Goal: Information Seeking & Learning: Check status

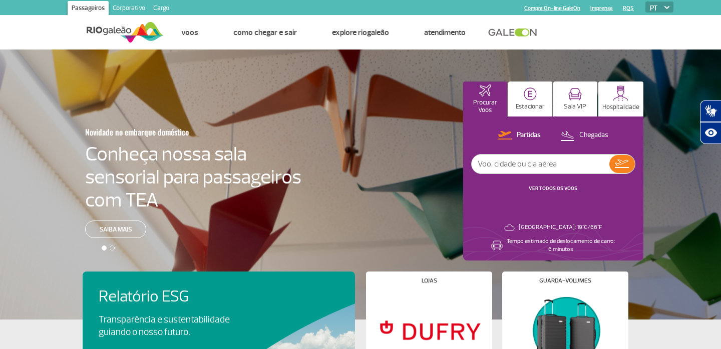
click at [602, 135] on p "Chegadas" at bounding box center [593, 136] width 29 height 10
click at [567, 189] on link "VER TODOS OS VOOS" at bounding box center [553, 188] width 49 height 7
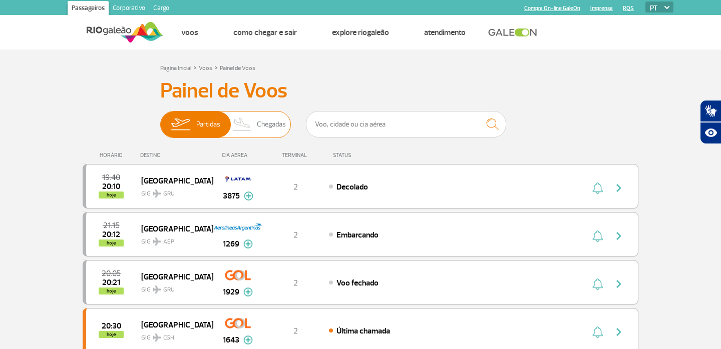
click at [259, 127] on span "Chegadas" at bounding box center [271, 125] width 29 height 26
click at [160, 120] on input "Partidas Chegadas" at bounding box center [160, 120] width 0 height 0
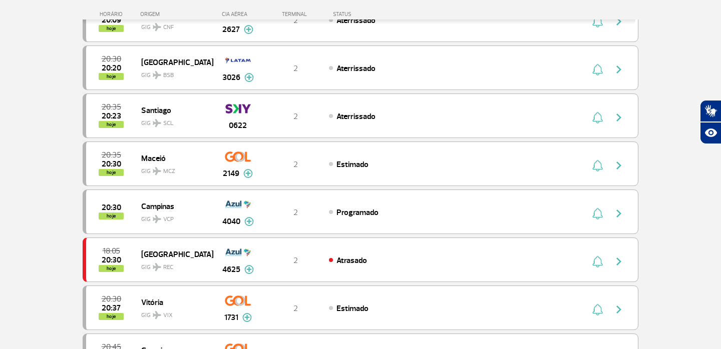
scroll to position [321, 0]
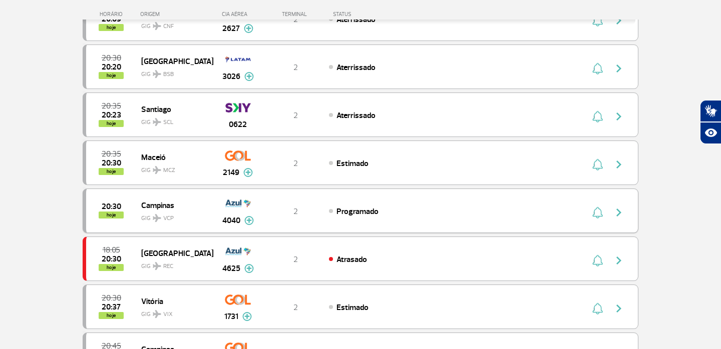
click at [249, 221] on img at bounding box center [249, 220] width 10 height 9
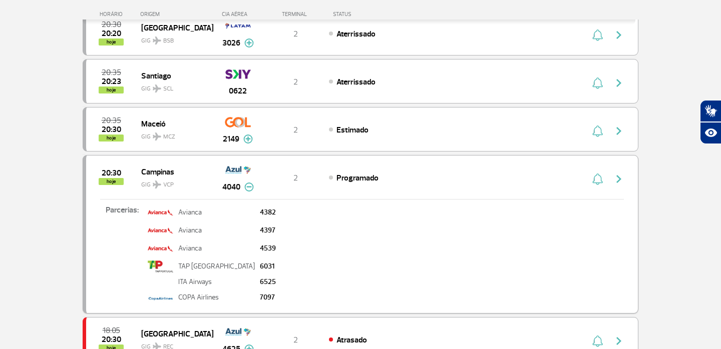
scroll to position [354, 0]
click at [621, 176] on img "button" at bounding box center [619, 180] width 12 height 12
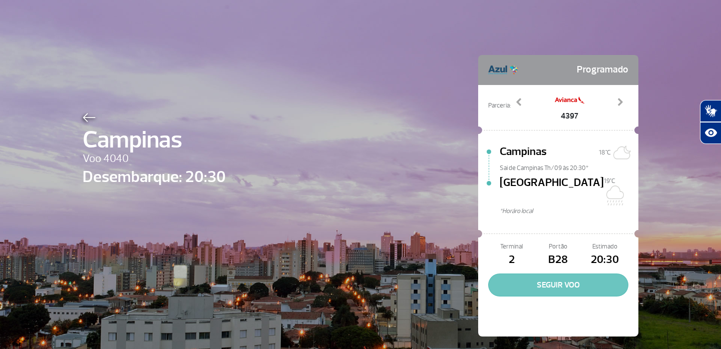
click at [569, 274] on button "SEGUIR VOO" at bounding box center [558, 285] width 140 height 23
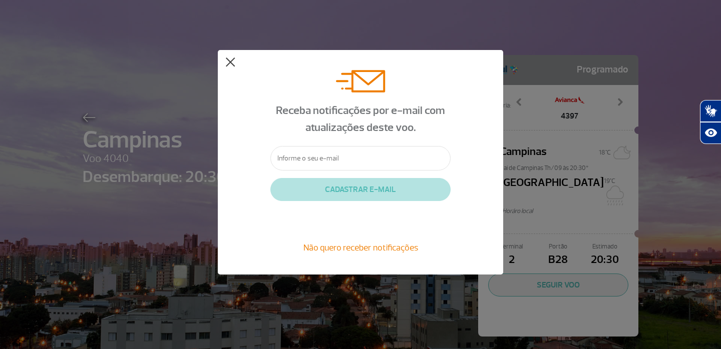
click at [228, 62] on button at bounding box center [230, 63] width 10 height 10
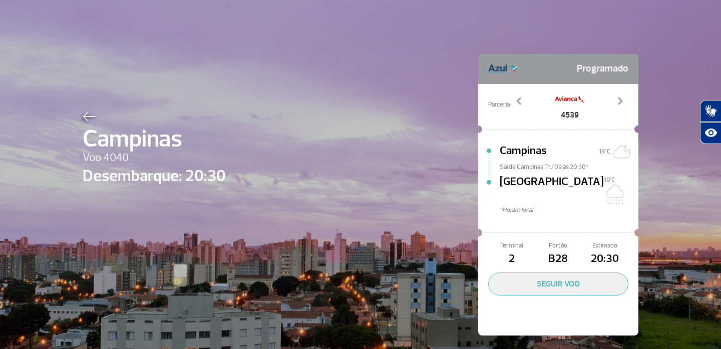
scroll to position [1, 0]
click at [90, 119] on img at bounding box center [89, 117] width 13 height 9
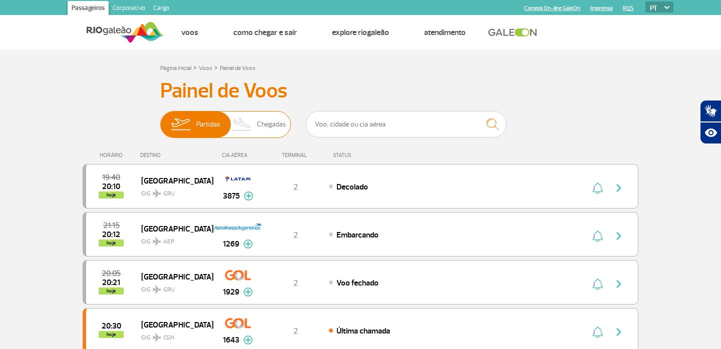
click at [256, 132] on img at bounding box center [242, 125] width 30 height 26
click at [160, 120] on input "Partidas Chegadas" at bounding box center [160, 120] width 0 height 0
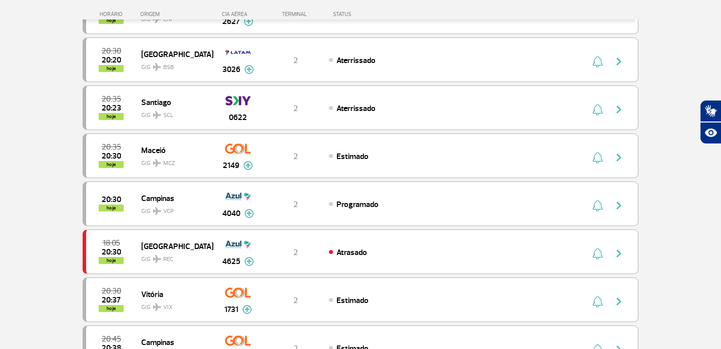
scroll to position [291, 0]
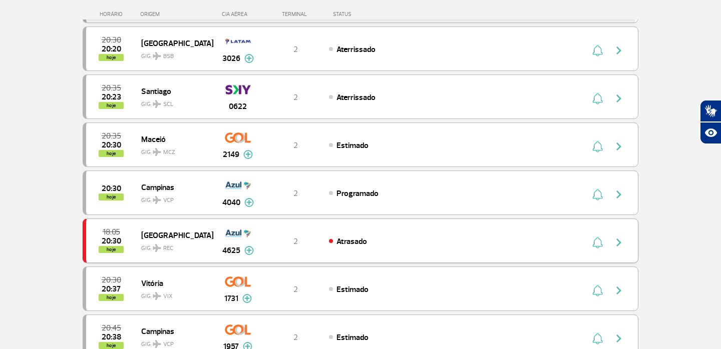
click at [253, 251] on img at bounding box center [249, 250] width 10 height 9
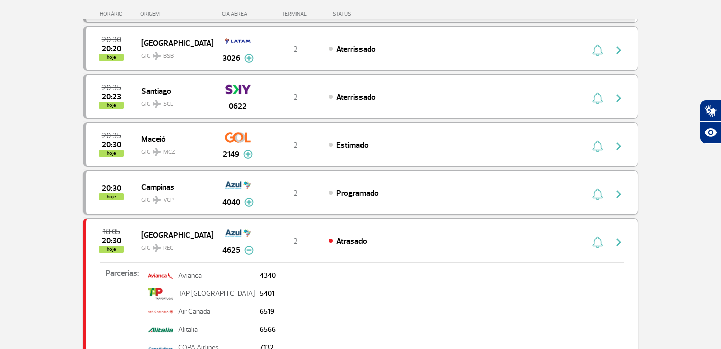
click at [249, 205] on img at bounding box center [249, 202] width 10 height 9
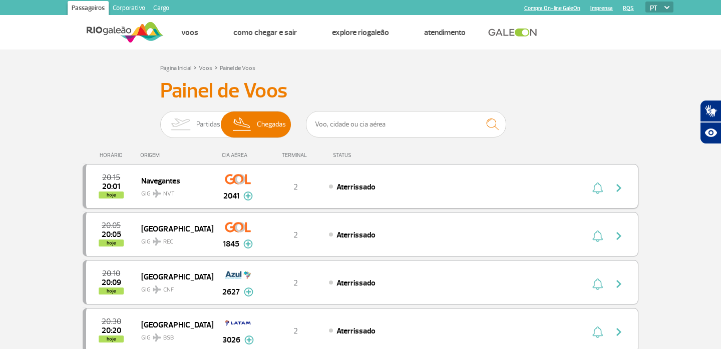
scroll to position [0, 0]
click at [209, 131] on span "Partidas" at bounding box center [208, 125] width 24 height 26
click at [160, 120] on input "Partidas Chegadas" at bounding box center [160, 120] width 0 height 0
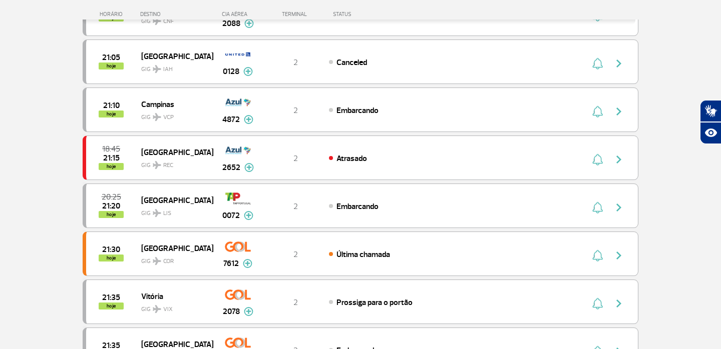
scroll to position [471, 0]
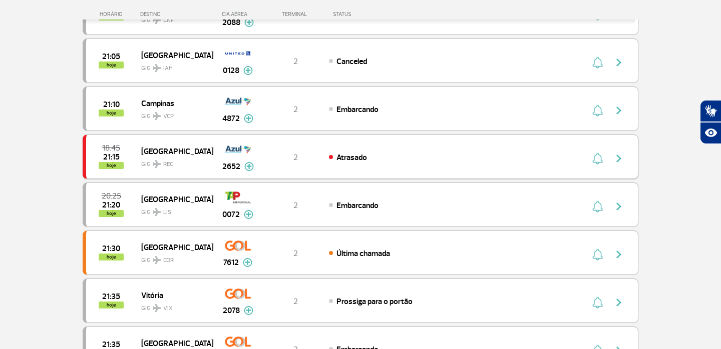
click at [250, 169] on img at bounding box center [249, 166] width 10 height 9
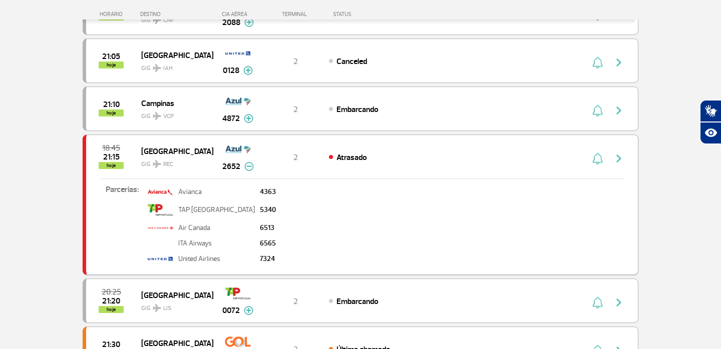
click at [251, 167] on img at bounding box center [249, 166] width 10 height 9
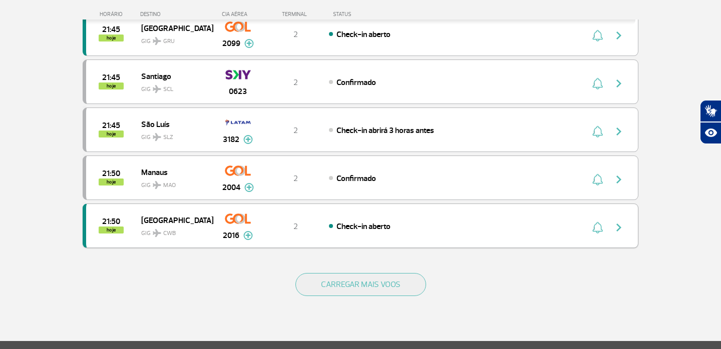
scroll to position [897, 0]
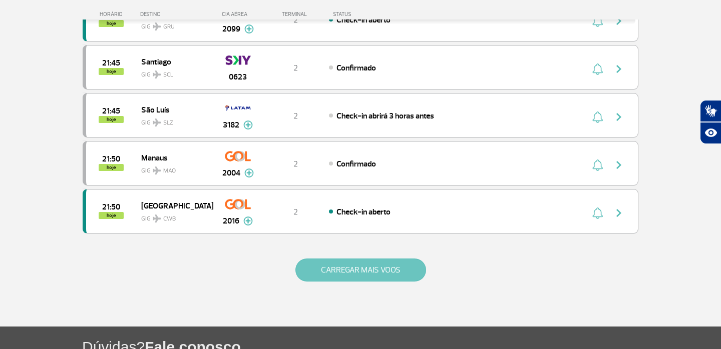
click at [395, 274] on button "CARREGAR MAIS VOOS" at bounding box center [360, 270] width 131 height 23
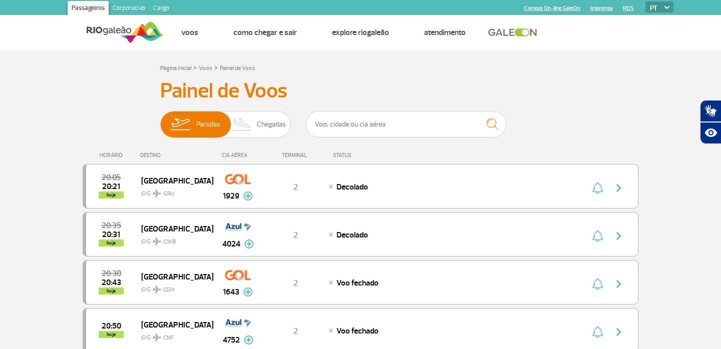
scroll to position [0, 0]
click at [278, 130] on span "Chegadas" at bounding box center [271, 125] width 29 height 26
click at [160, 120] on input "Partidas Chegadas" at bounding box center [160, 120] width 0 height 0
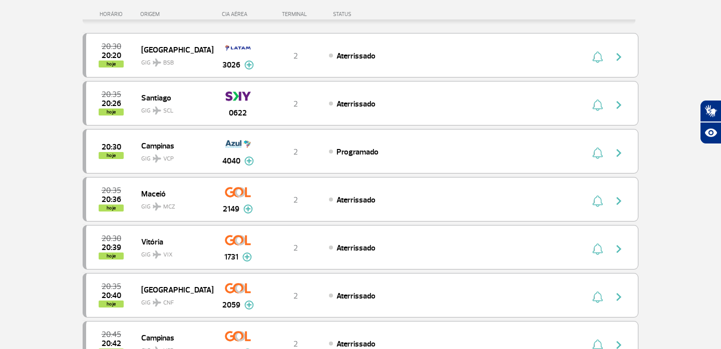
scroll to position [148, 0]
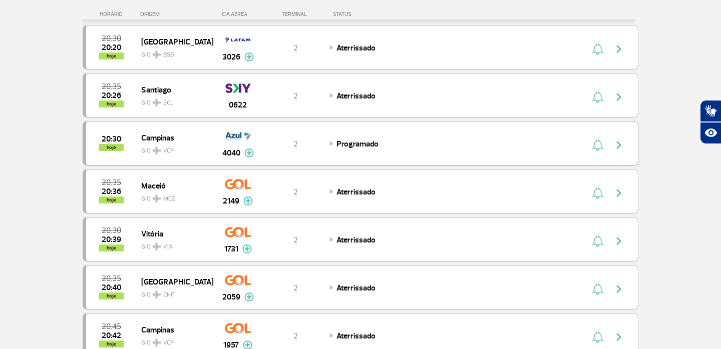
click at [250, 152] on img at bounding box center [249, 153] width 10 height 9
